Goal: Information Seeking & Learning: Learn about a topic

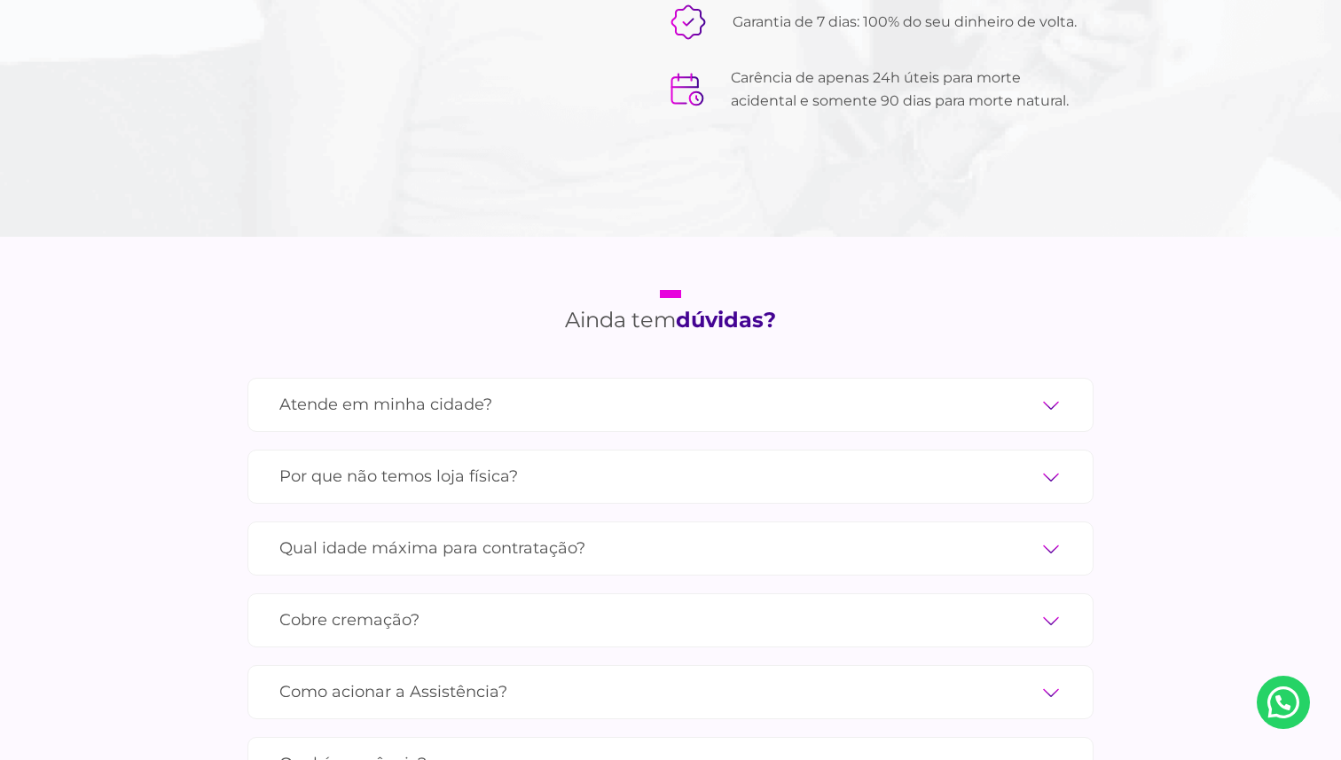
scroll to position [5681, 0]
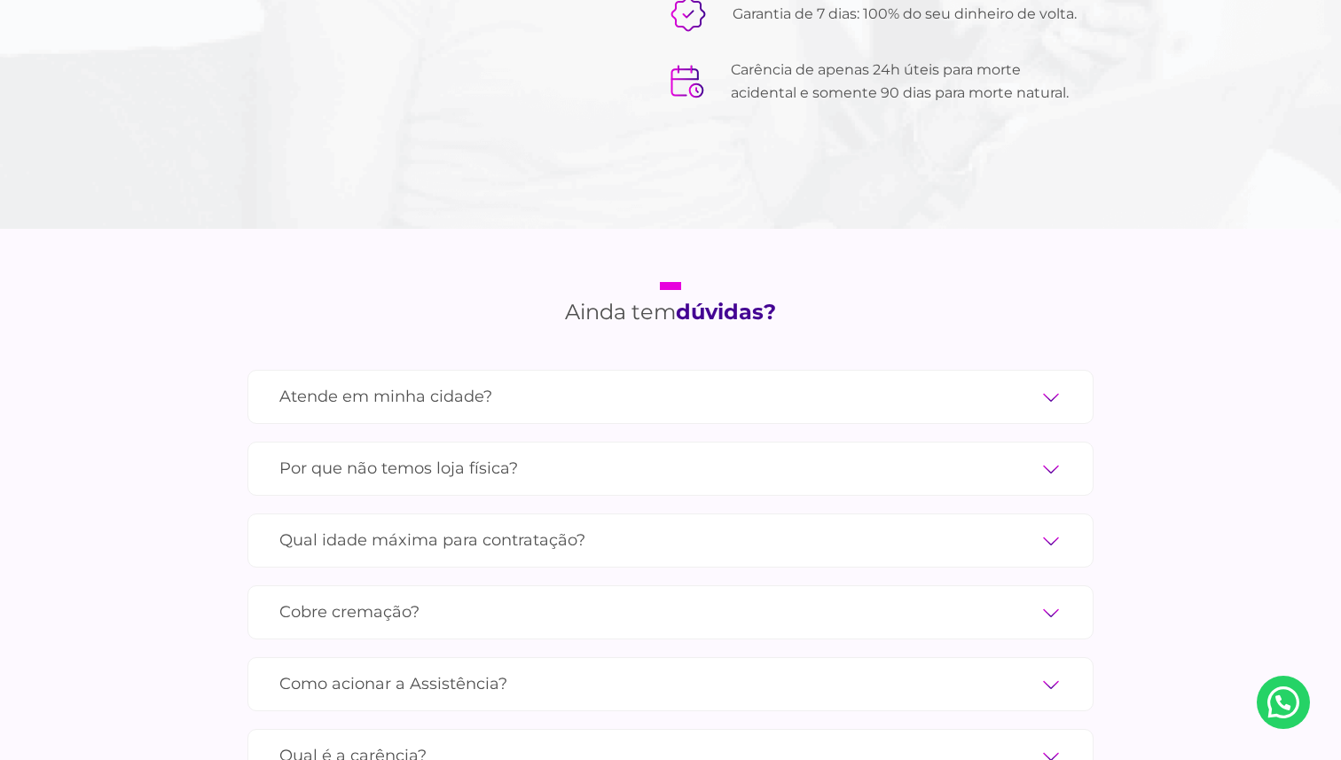
click at [1041, 381] on label "Atende em minha cidade?" at bounding box center [670, 396] width 783 height 31
click at [0, 0] on input "Atende em minha cidade?" at bounding box center [0, 0] width 0 height 0
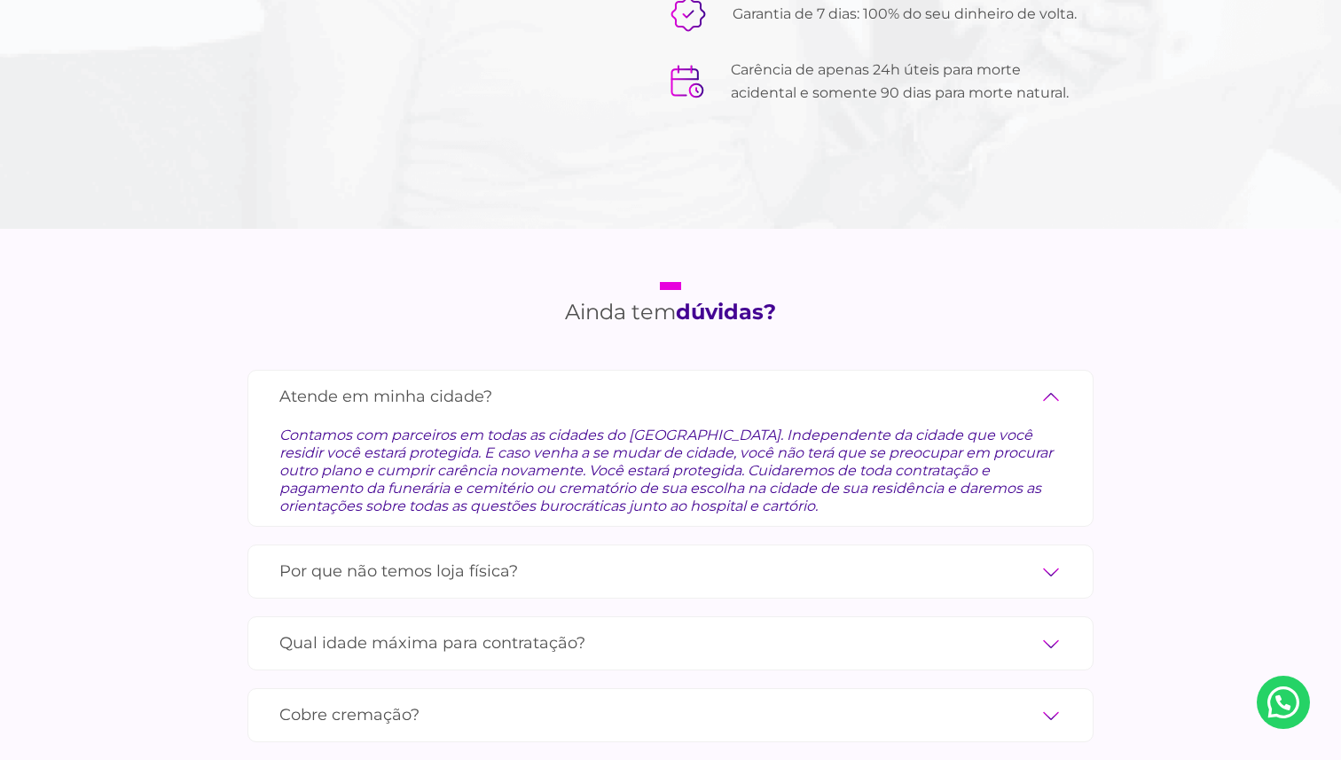
click at [1041, 381] on label "Atende em minha cidade?" at bounding box center [670, 396] width 783 height 31
click at [0, 0] on input "Atende em minha cidade?" at bounding box center [0, 0] width 0 height 0
click at [1047, 381] on label "Atende em minha cidade?" at bounding box center [670, 396] width 783 height 31
click at [0, 0] on input "Atende em minha cidade?" at bounding box center [0, 0] width 0 height 0
click at [1053, 381] on label "Atende em minha cidade?" at bounding box center [670, 396] width 783 height 31
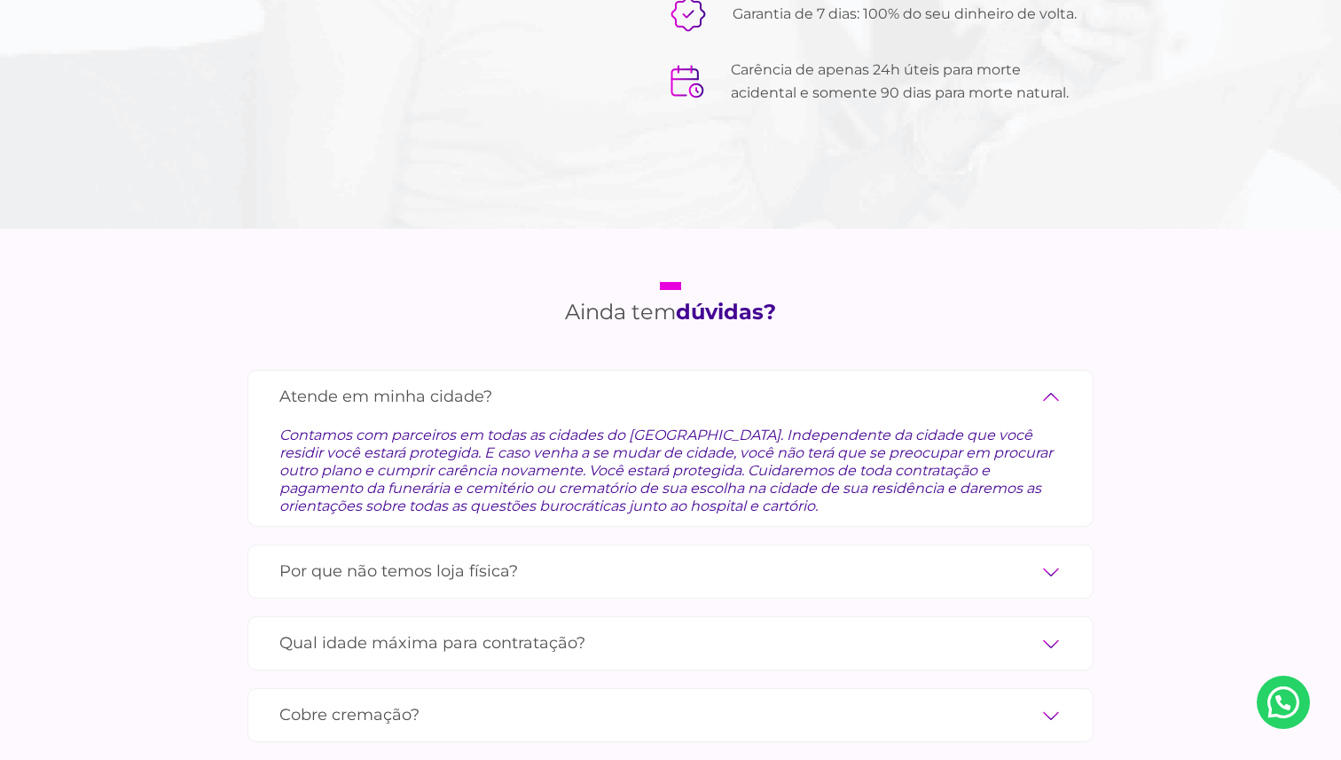
click at [0, 0] on input "Atende em minha cidade?" at bounding box center [0, 0] width 0 height 0
click at [1050, 381] on label "Atende em minha cidade?" at bounding box center [670, 396] width 783 height 31
click at [0, 0] on input "Atende em minha cidade?" at bounding box center [0, 0] width 0 height 0
click at [1046, 556] on label "Por que não temos loja física?" at bounding box center [670, 571] width 783 height 31
click at [0, 0] on input "Por que não temos loja física?" at bounding box center [0, 0] width 0 height 0
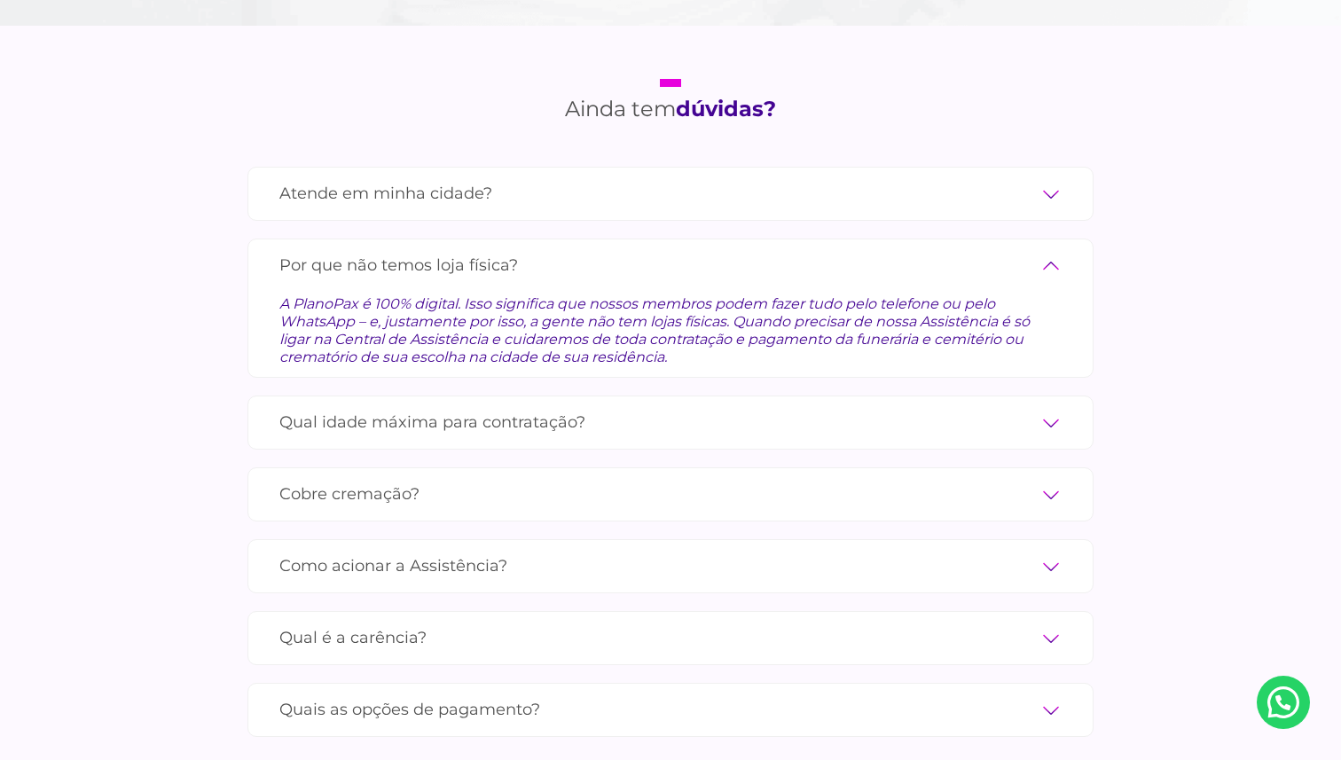
scroll to position [5887, 0]
click at [1048, 404] on label "Qual idade máxima para contratação?" at bounding box center [670, 419] width 783 height 31
click at [0, 0] on input "Qual idade máxima para contratação?" at bounding box center [0, 0] width 0 height 0
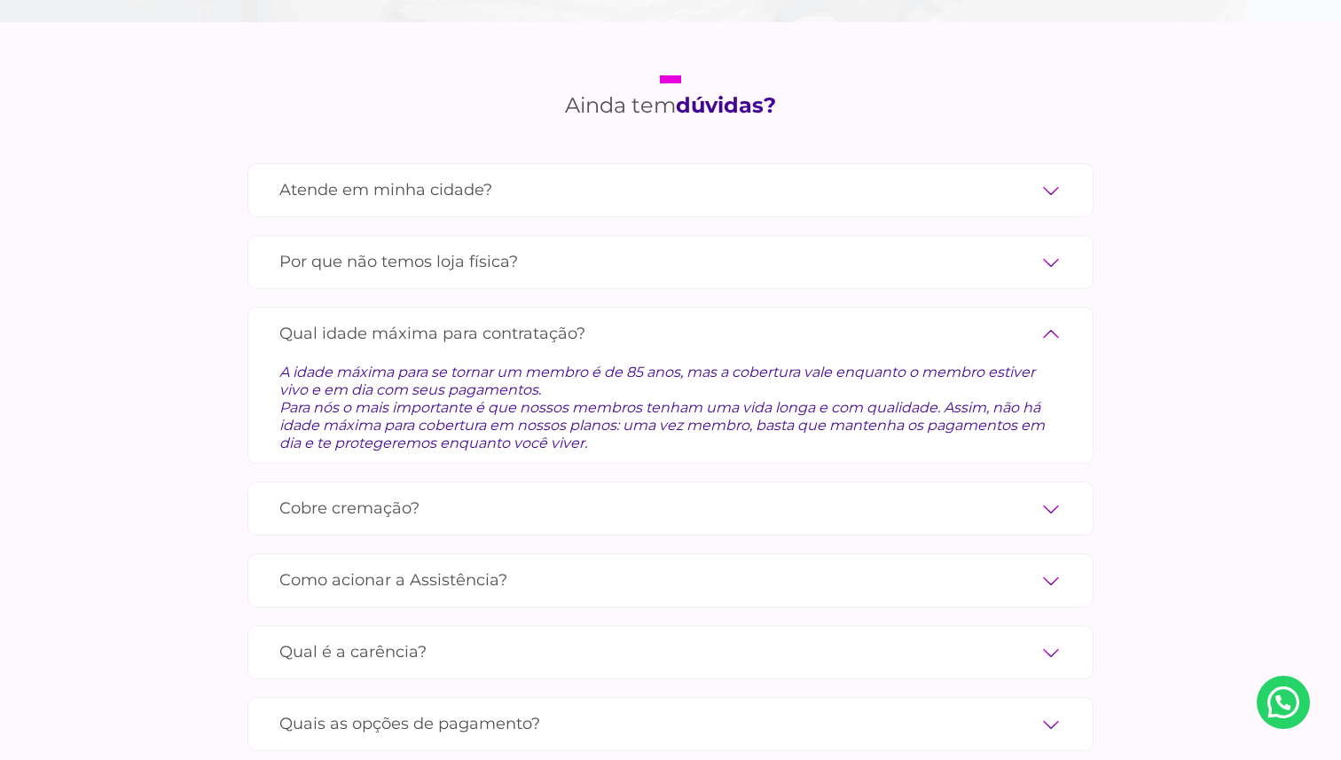
click at [1044, 493] on label "Cobre cremação?" at bounding box center [670, 508] width 783 height 31
click at [0, 0] on input "Cobre cremação?" at bounding box center [0, 0] width 0 height 0
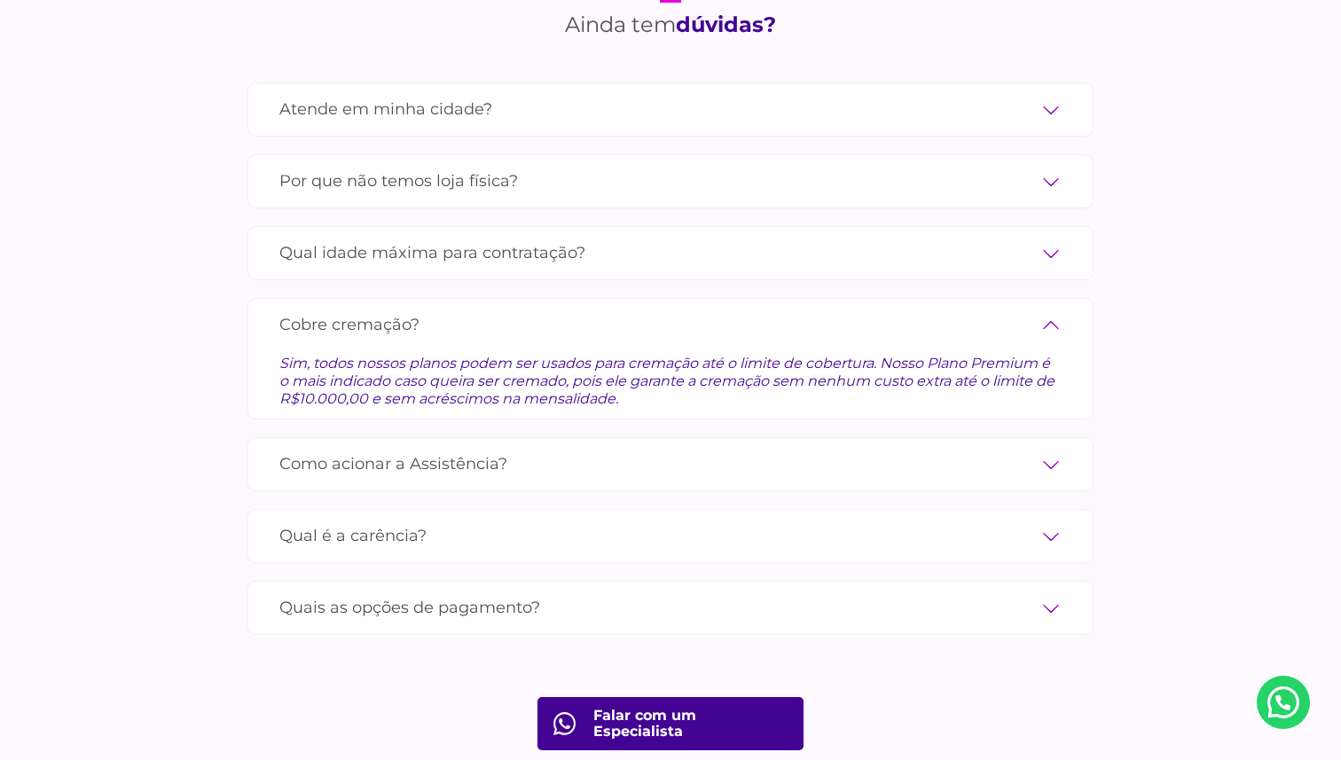
scroll to position [5972, 0]
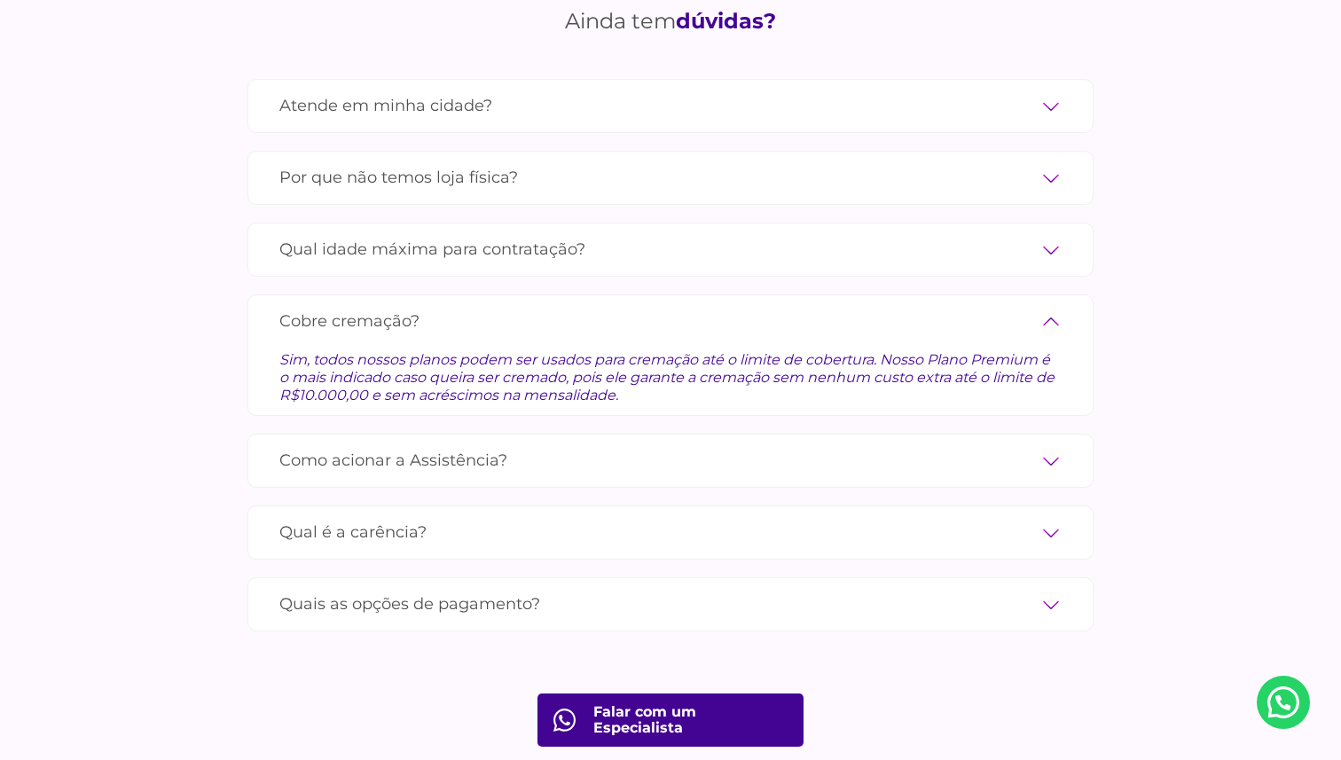
click at [1058, 445] on label "Como acionar a Assistência?" at bounding box center [670, 460] width 783 height 31
click at [0, 0] on input "Como acionar a Assistência?" at bounding box center [0, 0] width 0 height 0
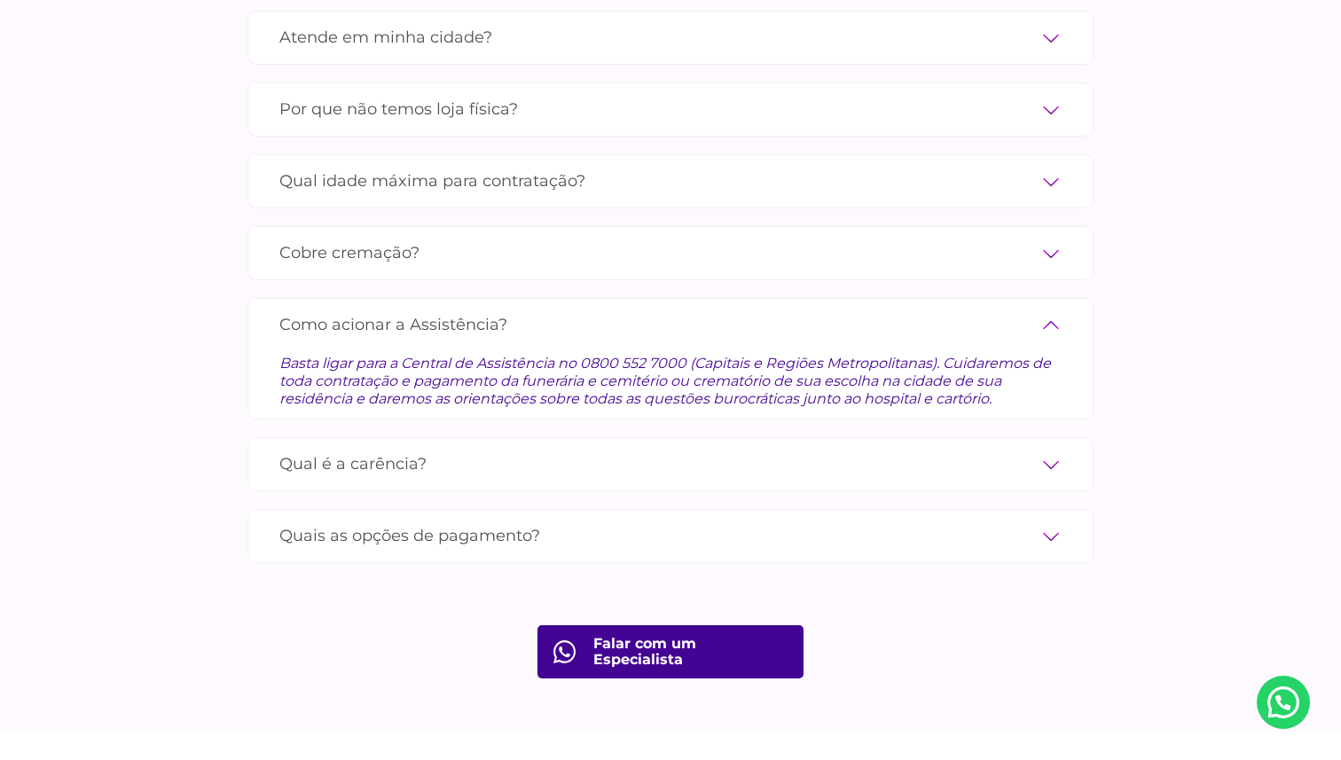
scroll to position [6038, 0]
click at [989, 452] on label "Qual é a carência?" at bounding box center [670, 466] width 783 height 31
click at [0, 0] on input "Qual é a carência?" at bounding box center [0, 0] width 0 height 0
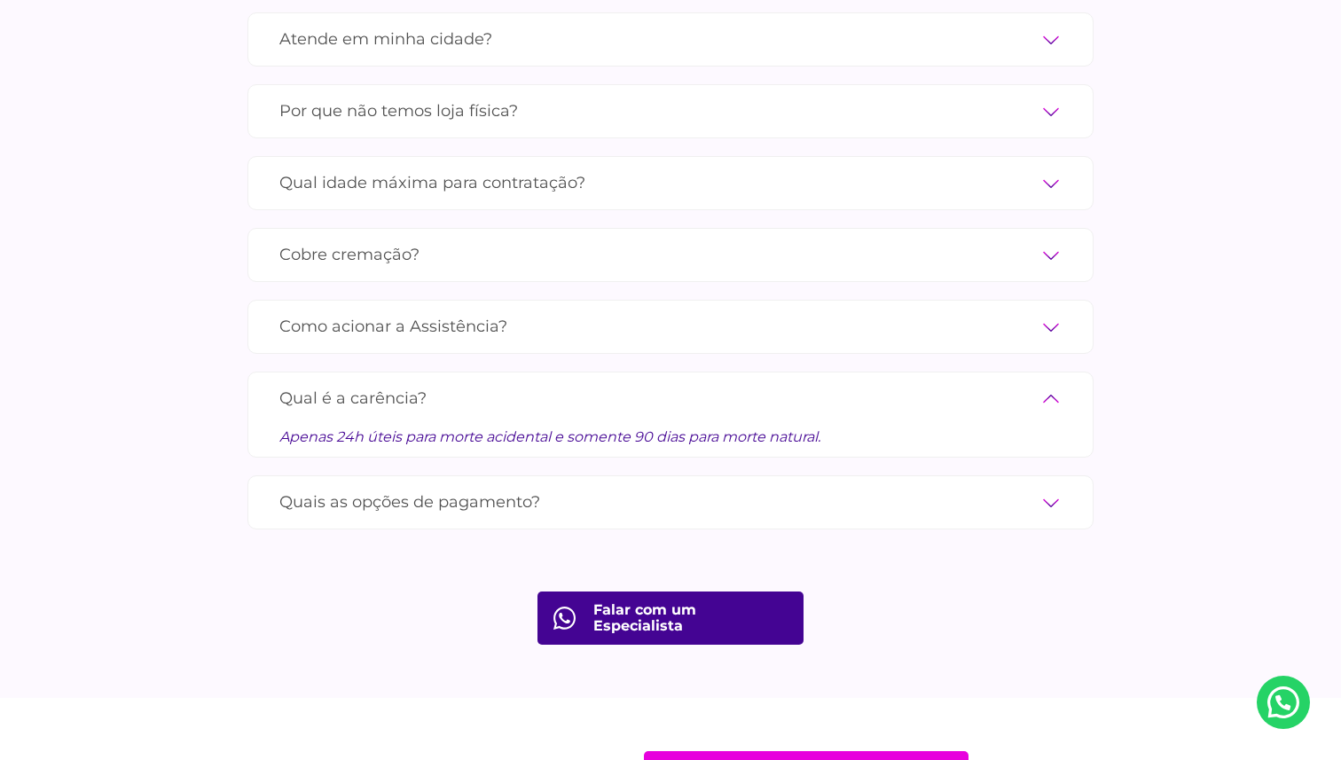
click at [1041, 488] on label "Quais as opções de pagamento?" at bounding box center [670, 502] width 783 height 31
click at [0, 0] on input "Quais as opções de pagamento?" at bounding box center [0, 0] width 0 height 0
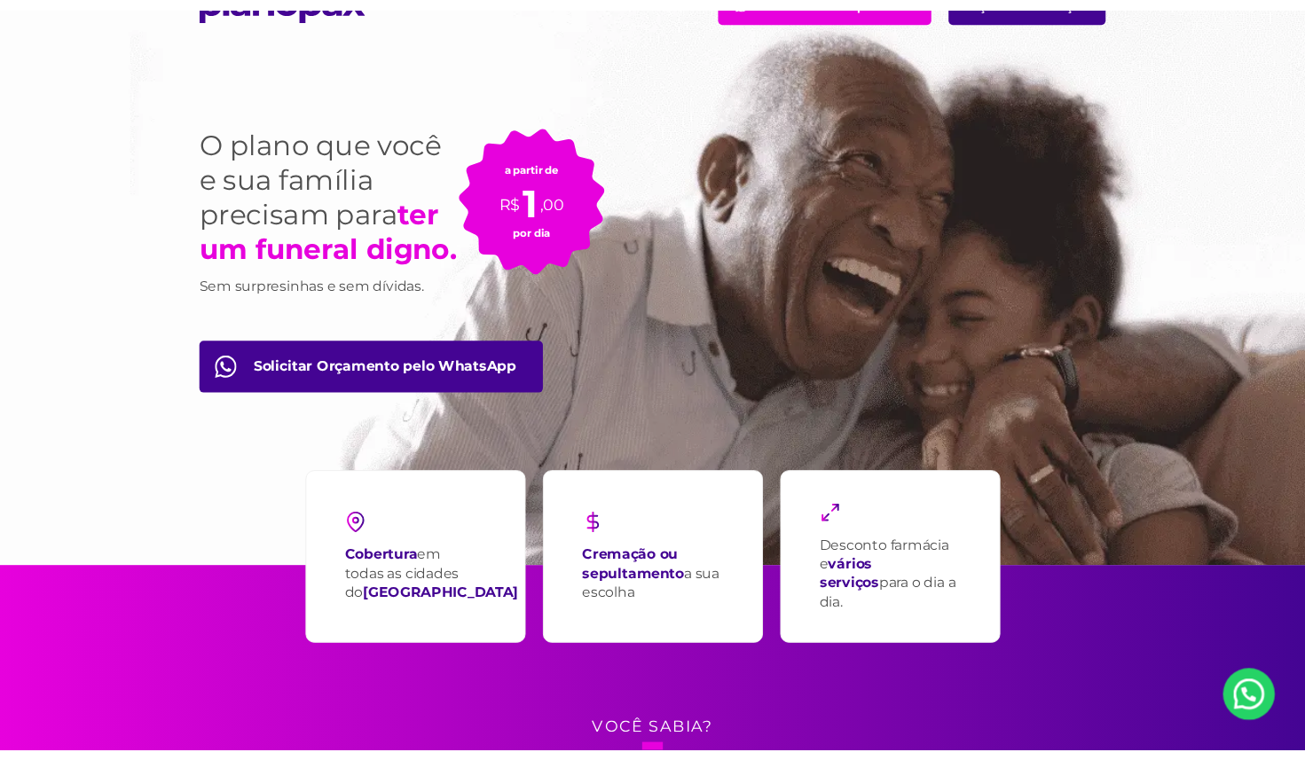
scroll to position [0, 0]
